Goal: Task Accomplishment & Management: Use online tool/utility

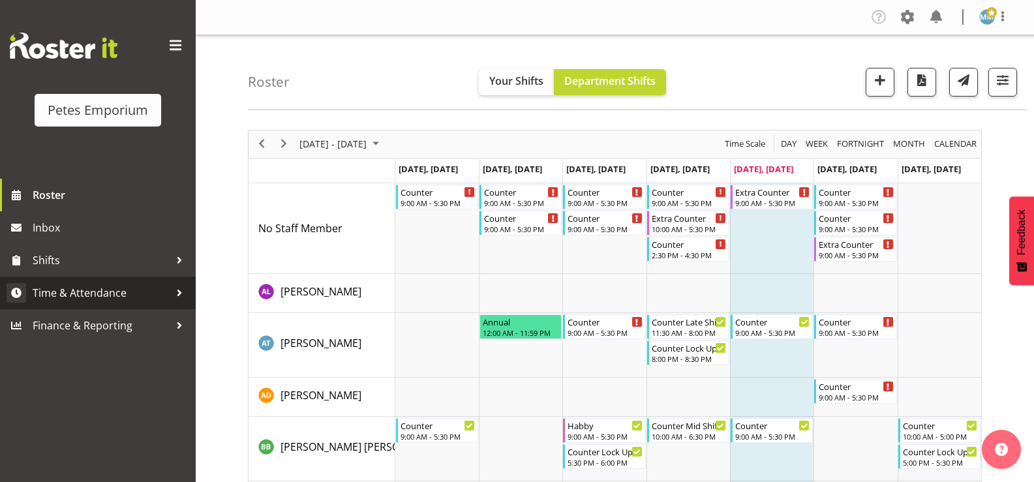
click at [82, 302] on span "Time & Attendance" at bounding box center [101, 293] width 137 height 20
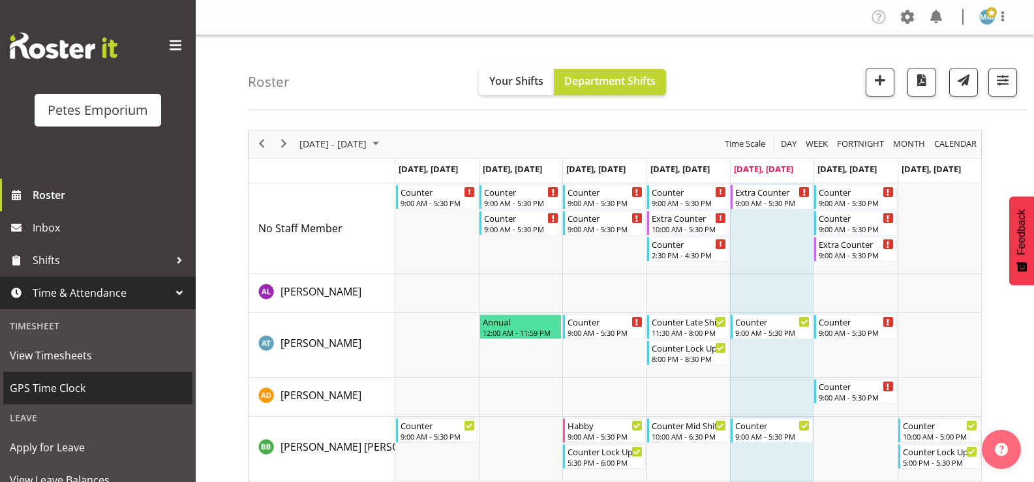
click at [79, 388] on span "GPS Time Clock" at bounding box center [98, 388] width 176 height 20
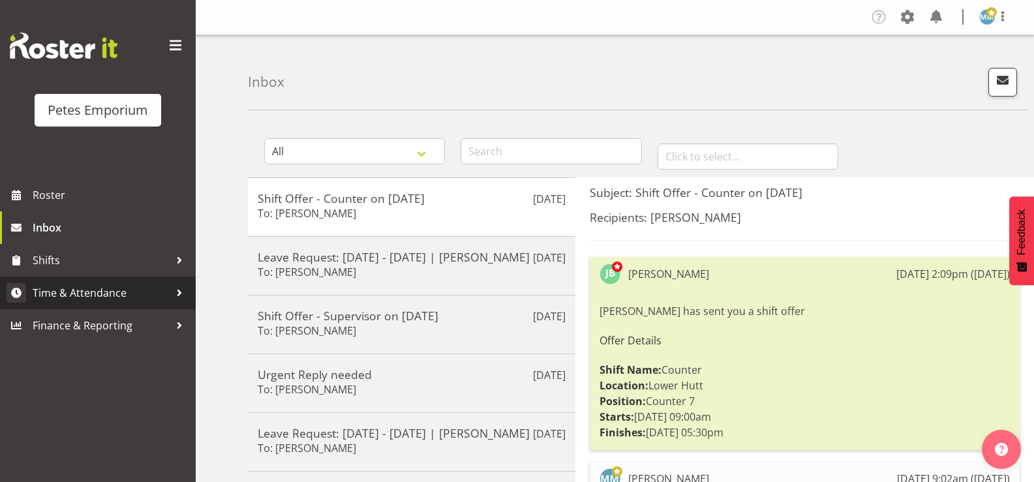
click at [119, 294] on span "Time & Attendance" at bounding box center [101, 293] width 137 height 20
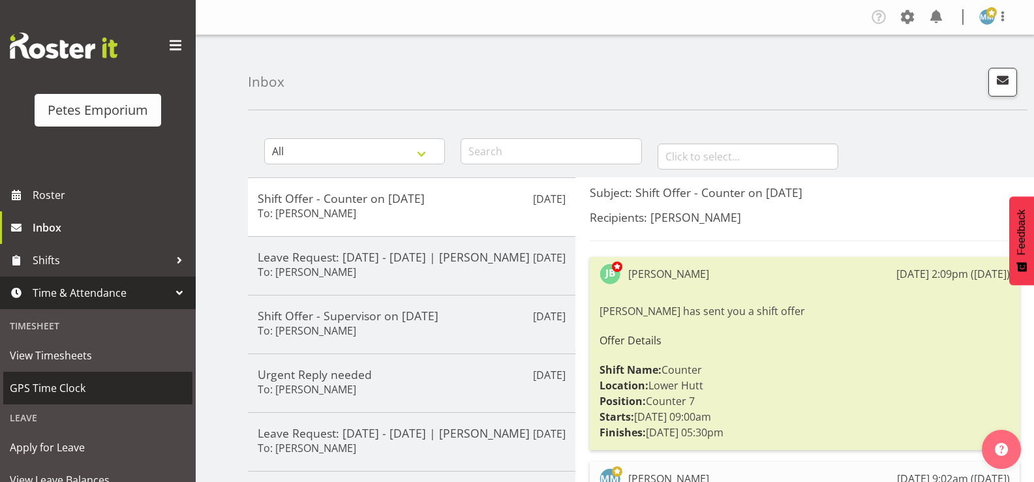
click at [83, 382] on span "GPS Time Clock" at bounding box center [98, 388] width 176 height 20
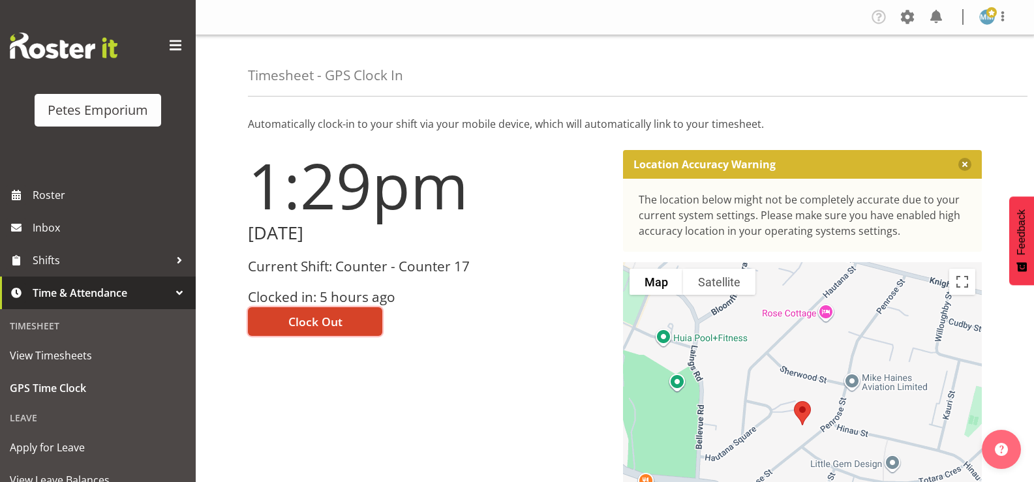
click at [315, 310] on button "Clock Out" at bounding box center [315, 321] width 134 height 29
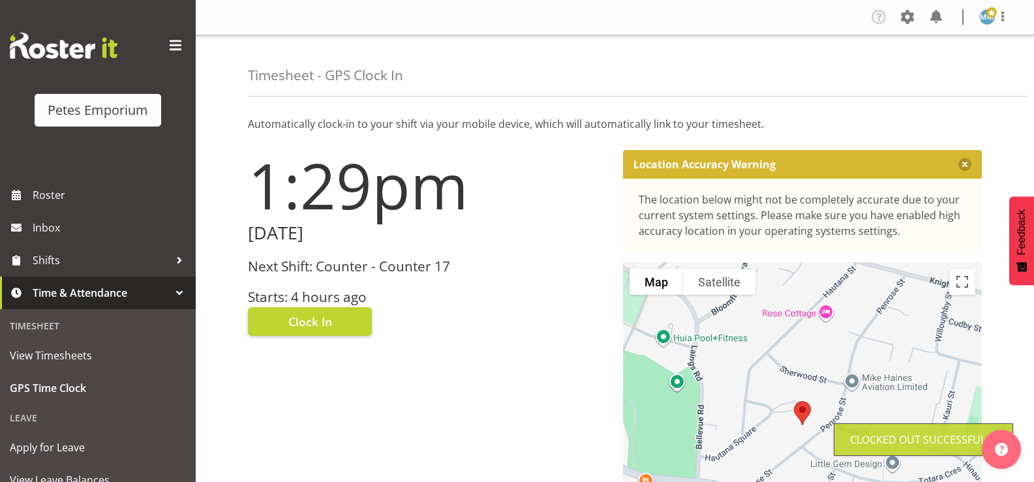
click at [984, 19] on img at bounding box center [987, 17] width 16 height 16
click at [921, 74] on link "Log Out" at bounding box center [947, 68] width 125 height 23
